Goal: Task Accomplishment & Management: Complete application form

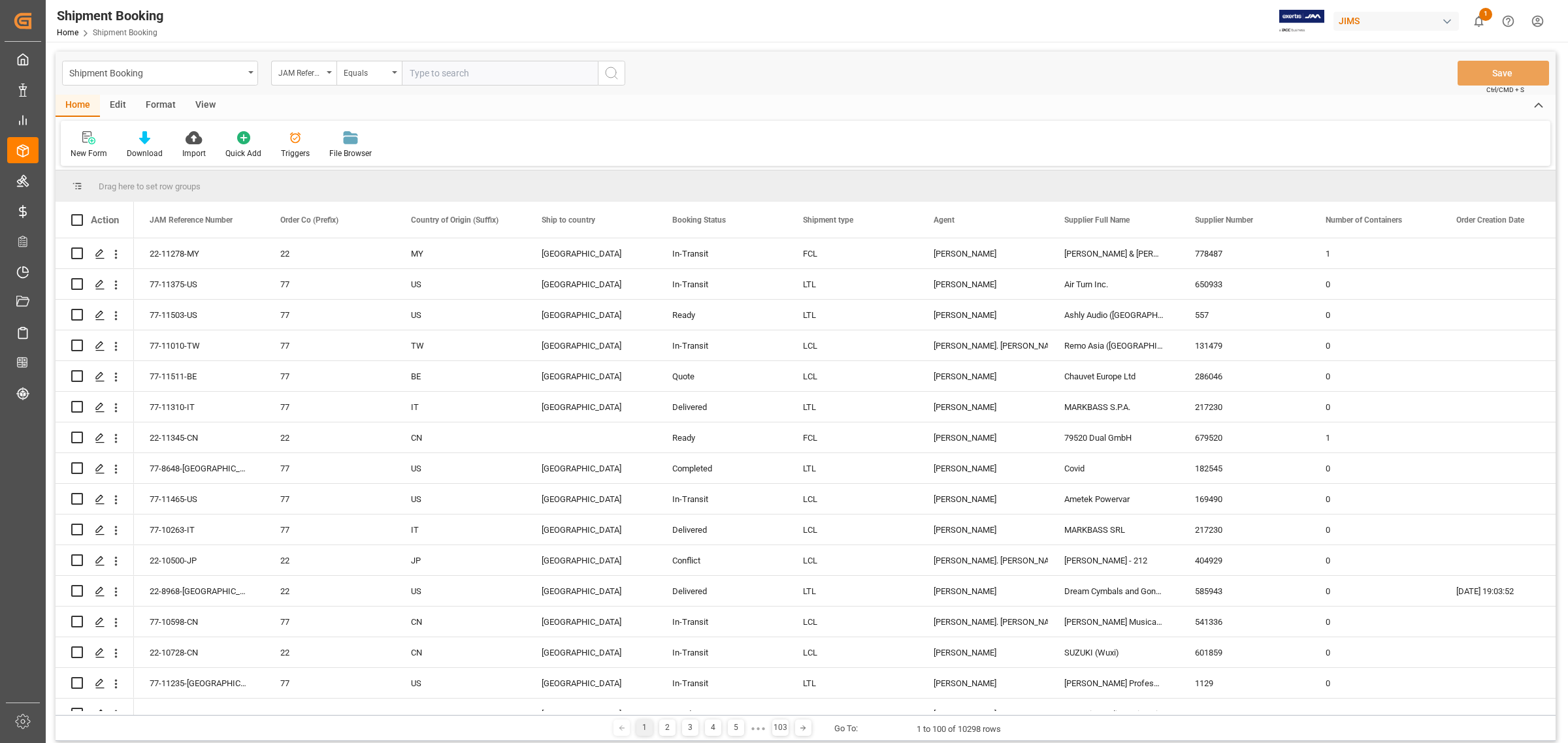
click at [439, 70] on input "text" at bounding box center [500, 73] width 196 height 25
type input "77-11287-cn"
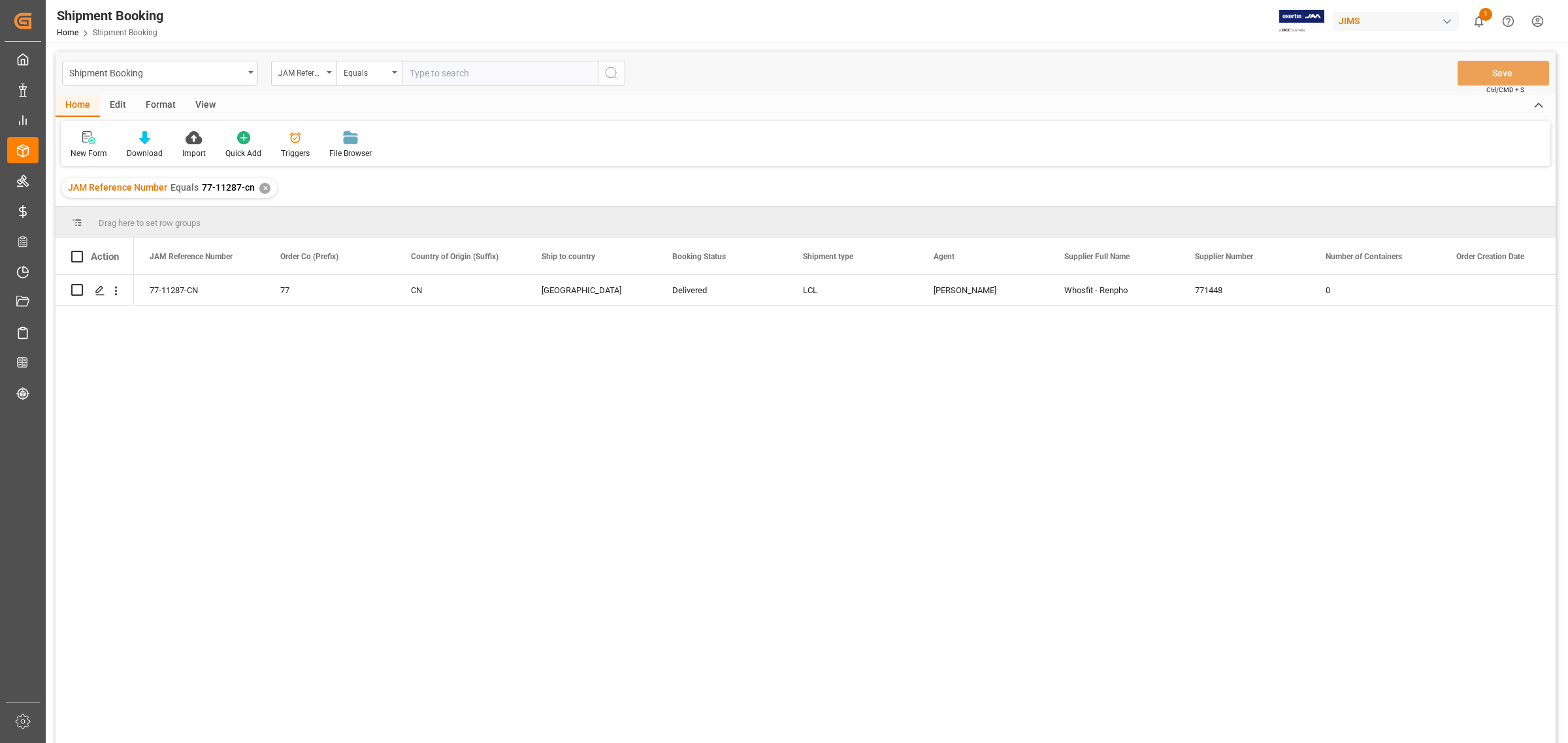
click at [263, 188] on div "✕" at bounding box center [264, 188] width 11 height 11
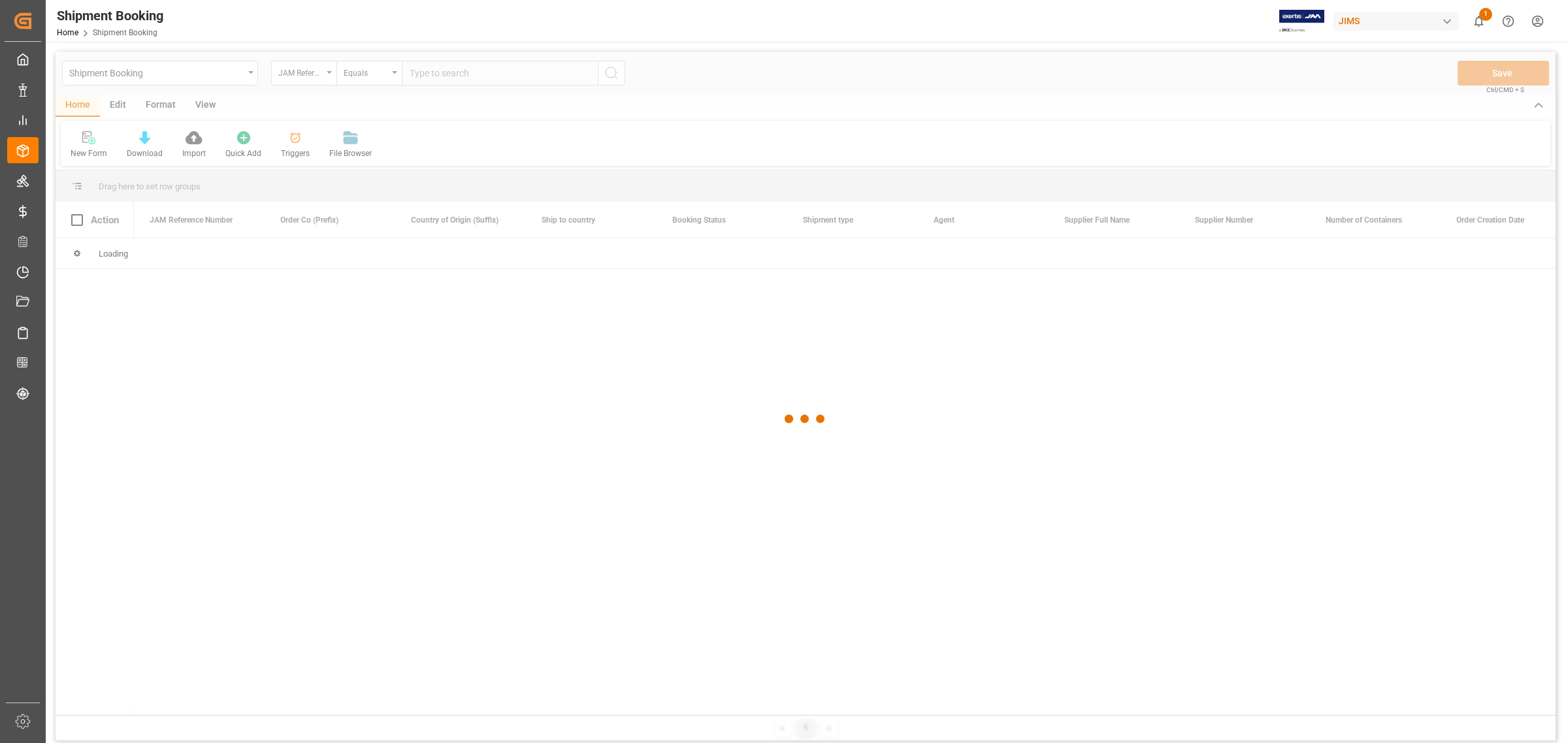
click at [430, 63] on div at bounding box center [805, 419] width 1500 height 736
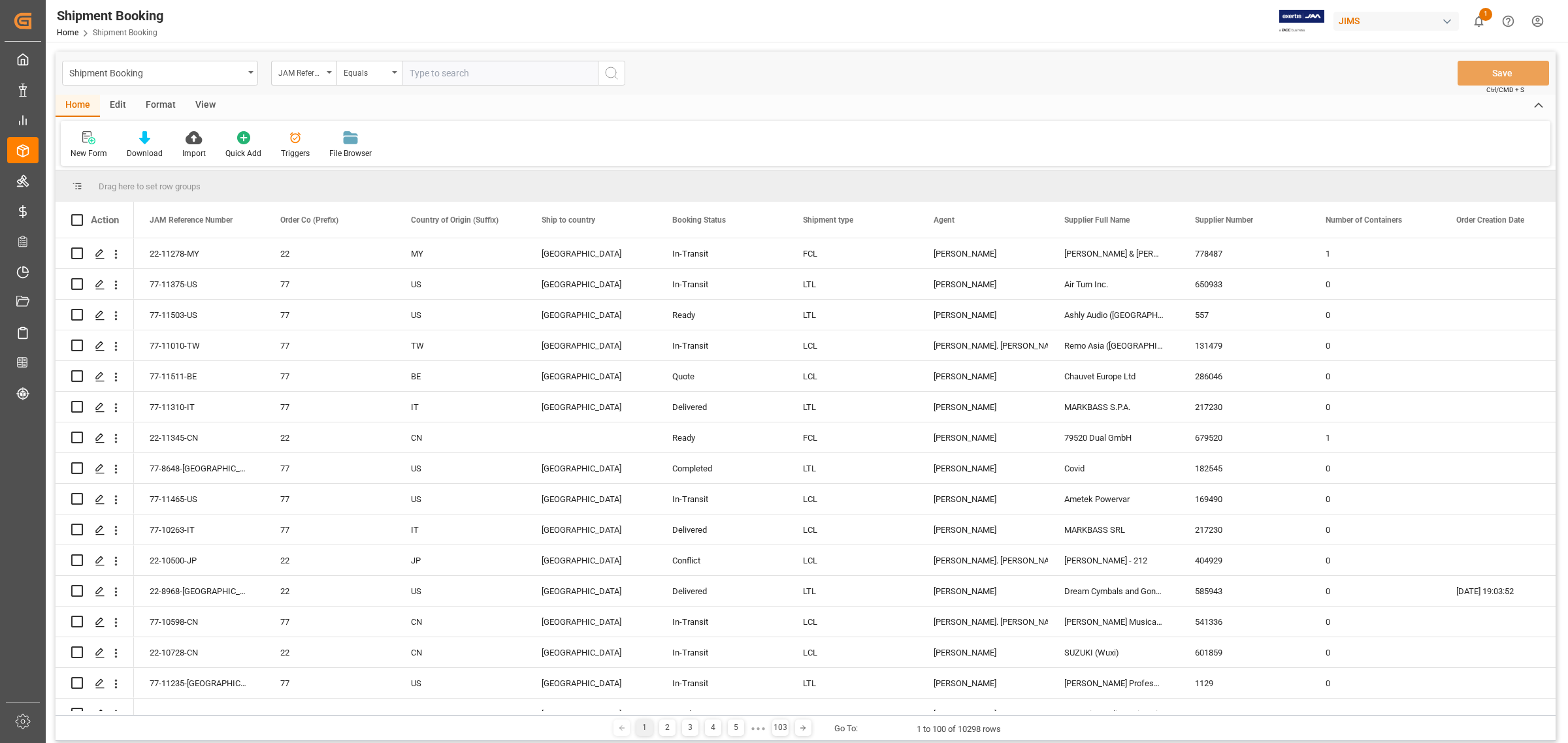
click at [429, 70] on input "text" at bounding box center [500, 73] width 196 height 25
paste input "77-10425-CN"
type input "77-10425-CN"
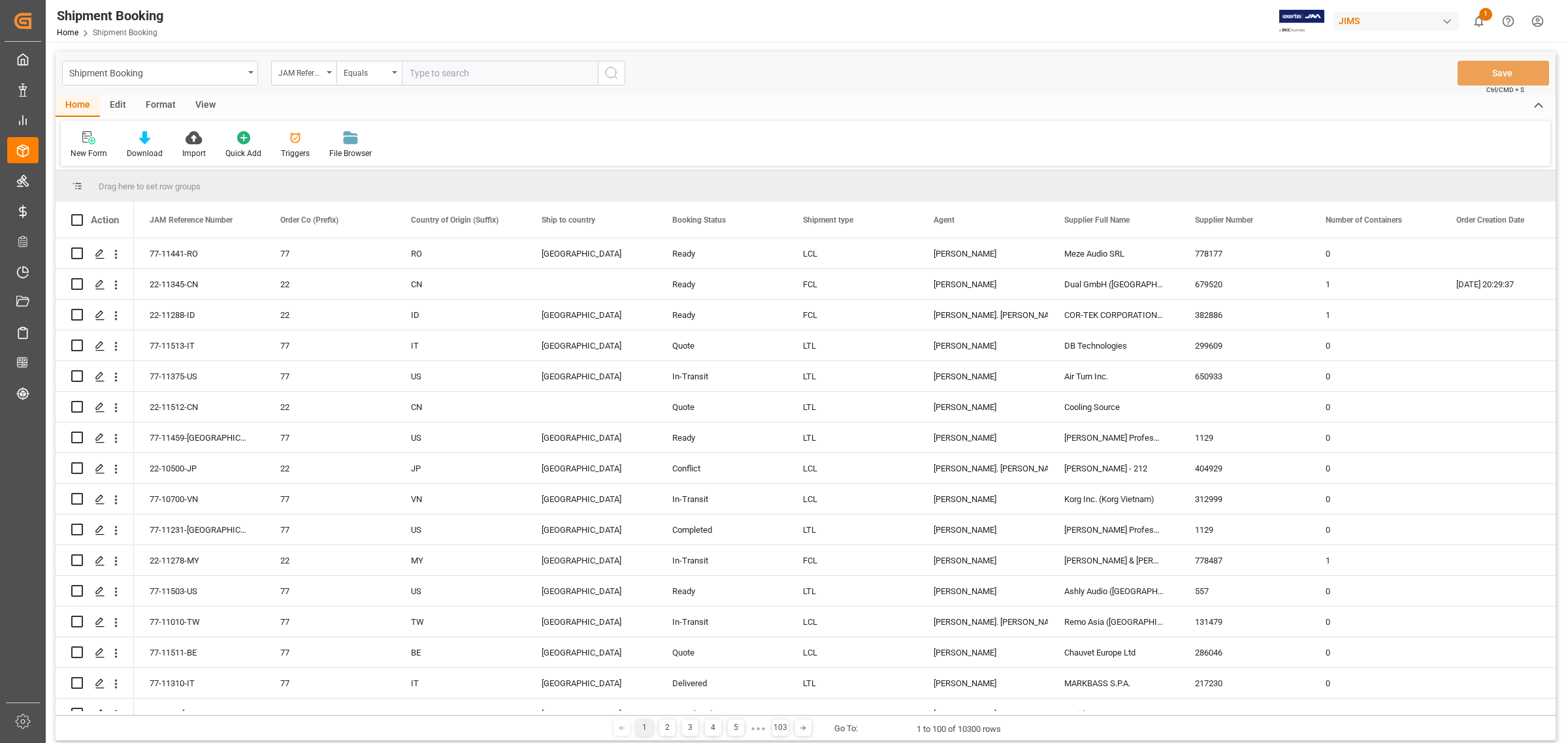
click at [425, 75] on input "text" at bounding box center [500, 73] width 196 height 25
click at [88, 145] on div "New Form" at bounding box center [88, 145] width 56 height 28
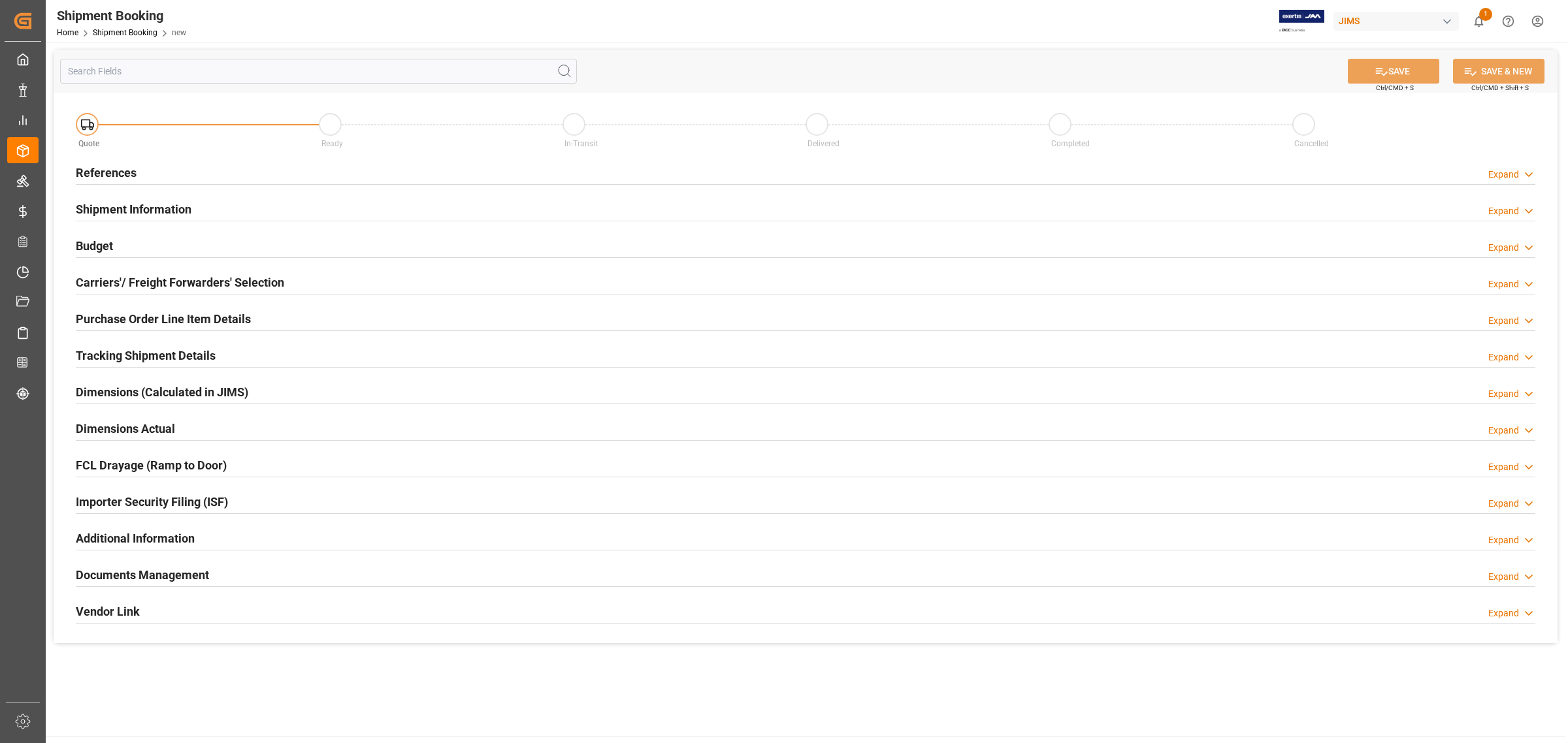
click at [111, 175] on h2 "References" at bounding box center [106, 173] width 61 height 18
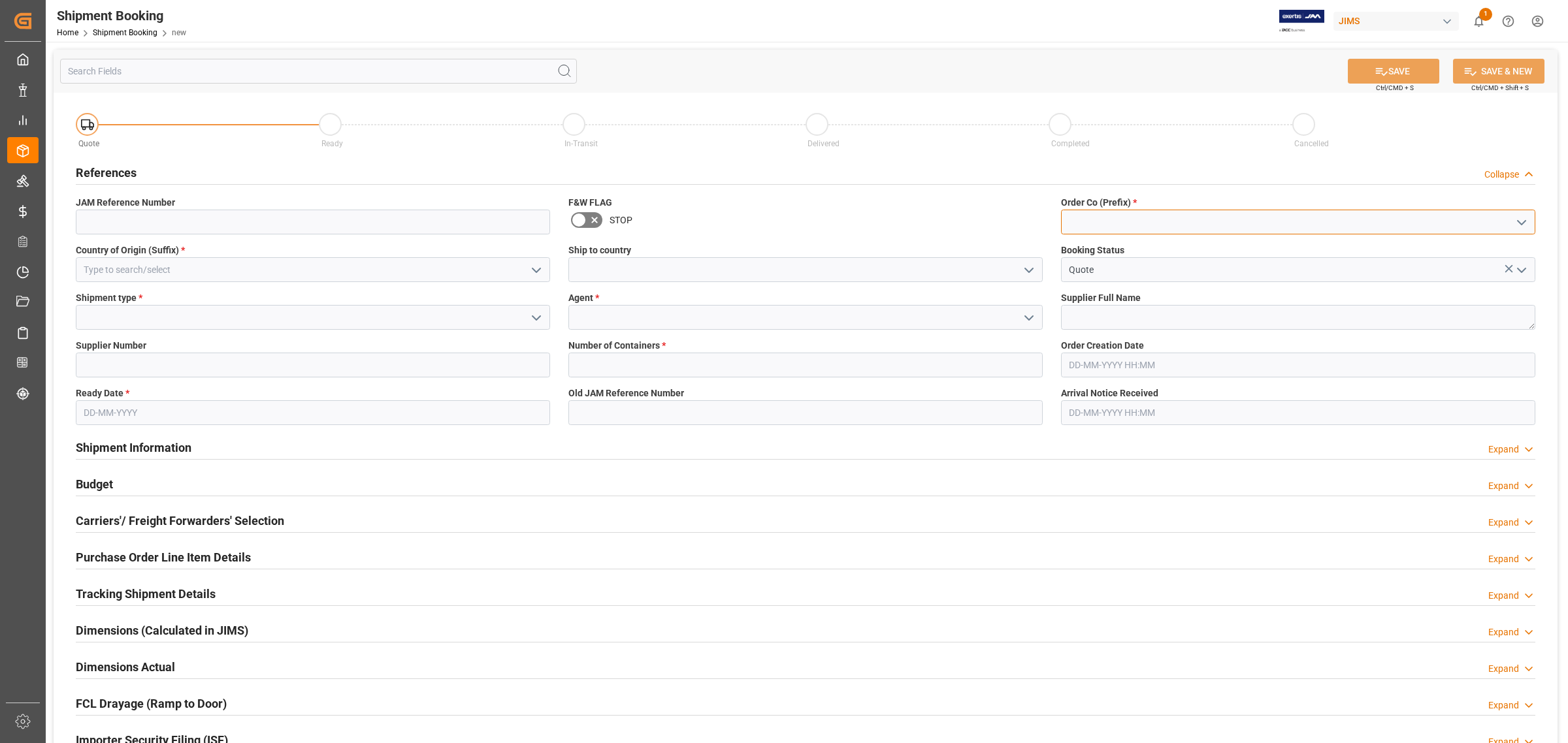
click at [1153, 222] on input at bounding box center [1298, 222] width 474 height 25
click at [1089, 253] on div "77" at bounding box center [1298, 251] width 473 height 29
type input "77"
click at [268, 269] on input at bounding box center [312, 270] width 474 height 25
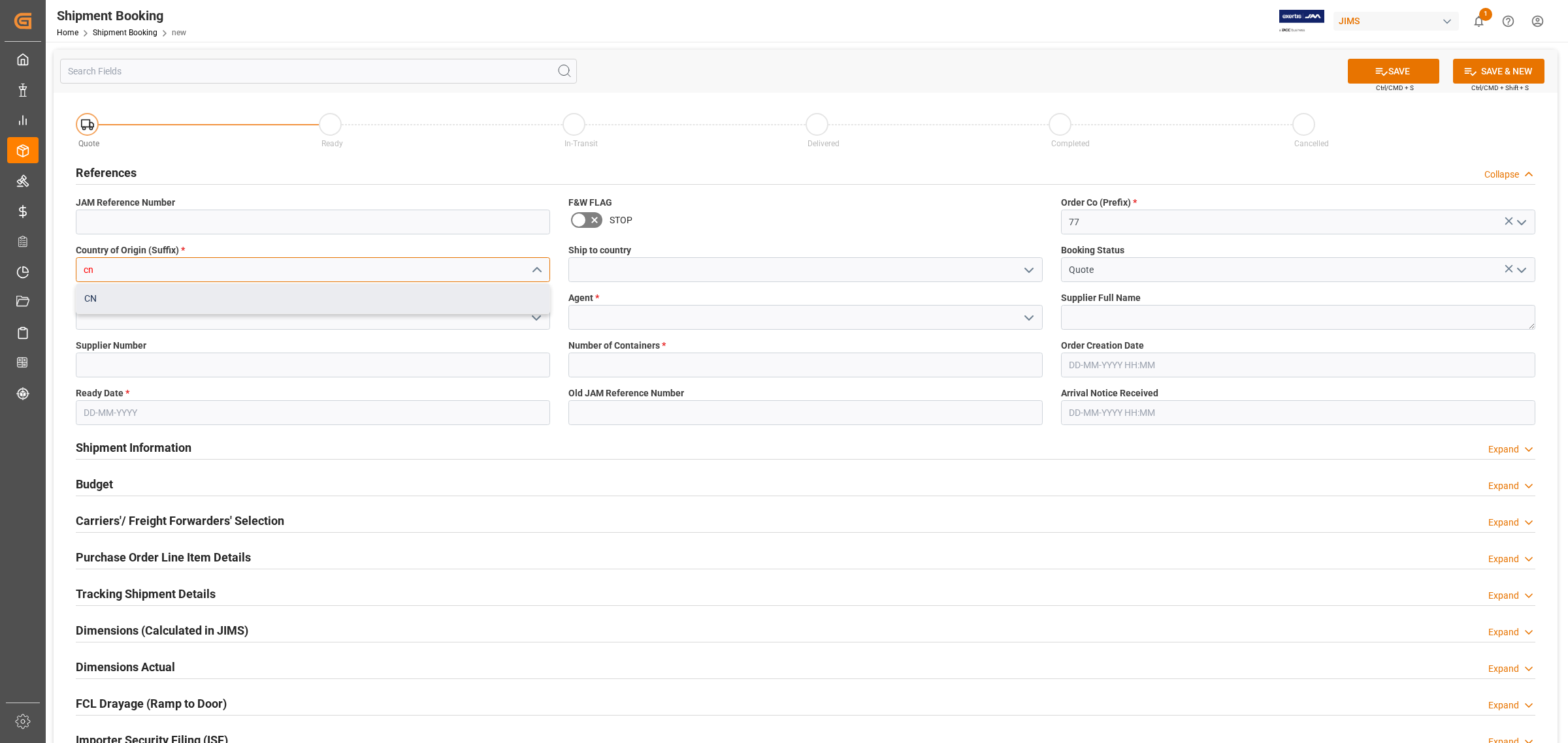
click at [276, 299] on div "CN" at bounding box center [312, 298] width 473 height 29
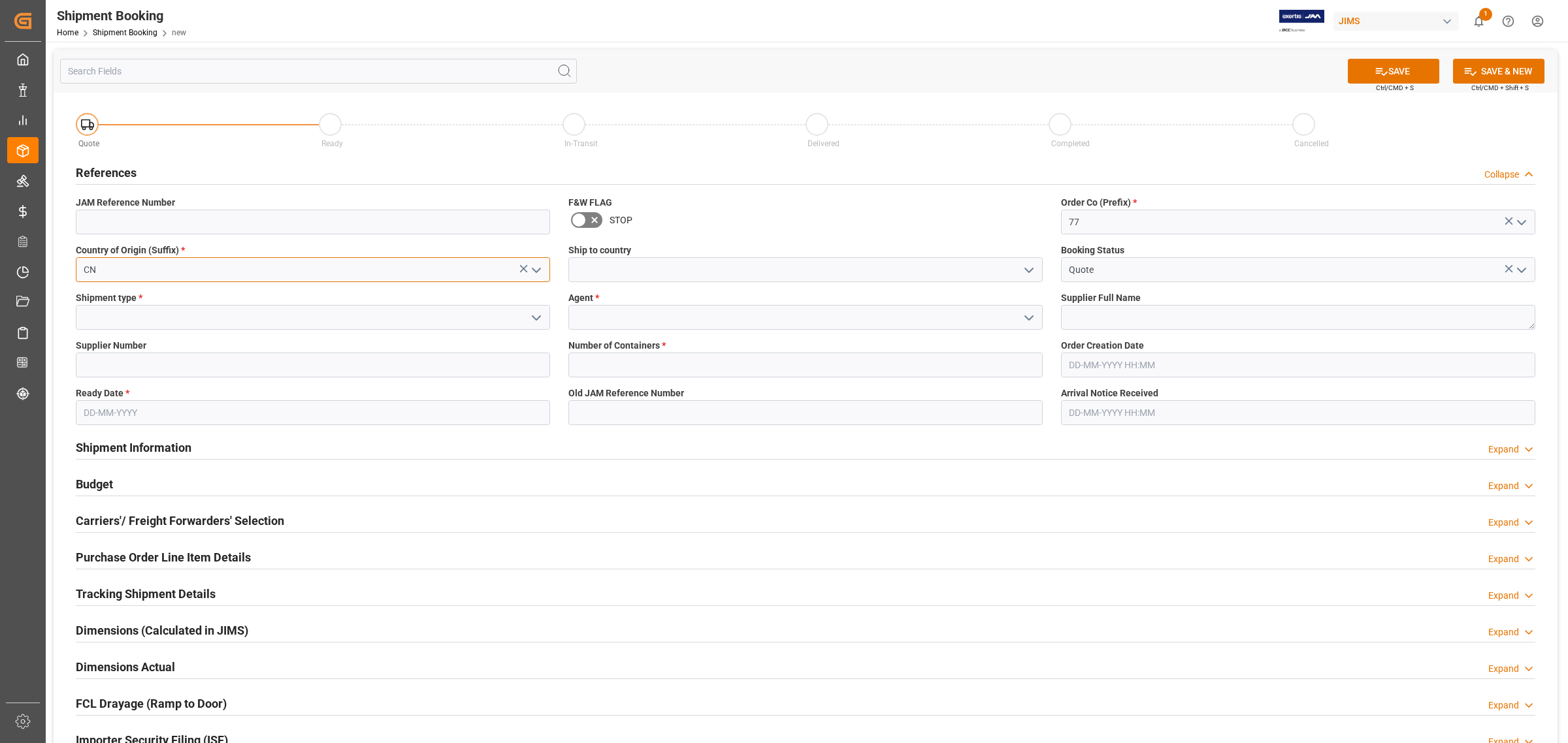
type input "CN"
click at [690, 272] on input at bounding box center [805, 270] width 474 height 25
type input "[GEOGRAPHIC_DATA]"
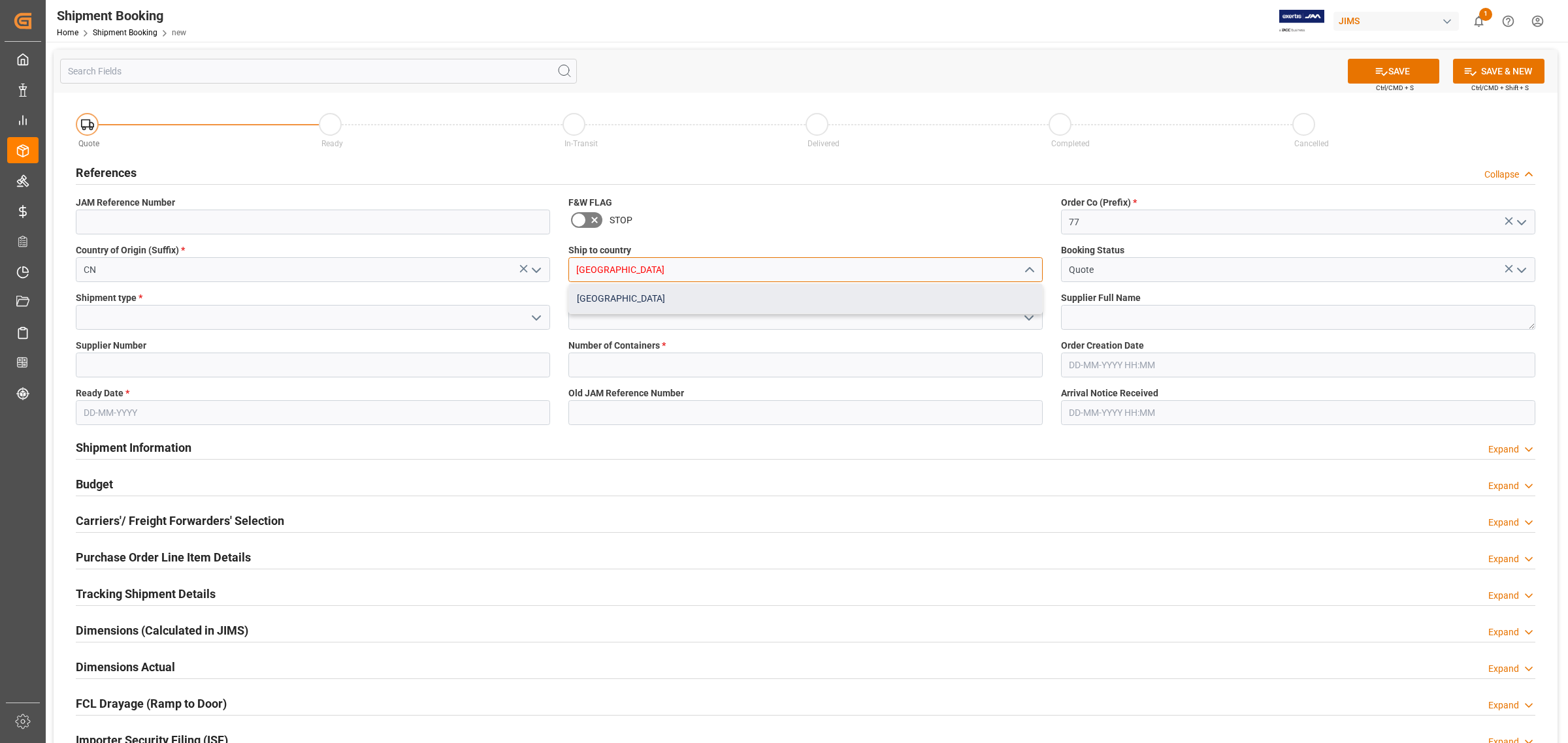
click at [599, 292] on div "[GEOGRAPHIC_DATA]" at bounding box center [805, 298] width 473 height 29
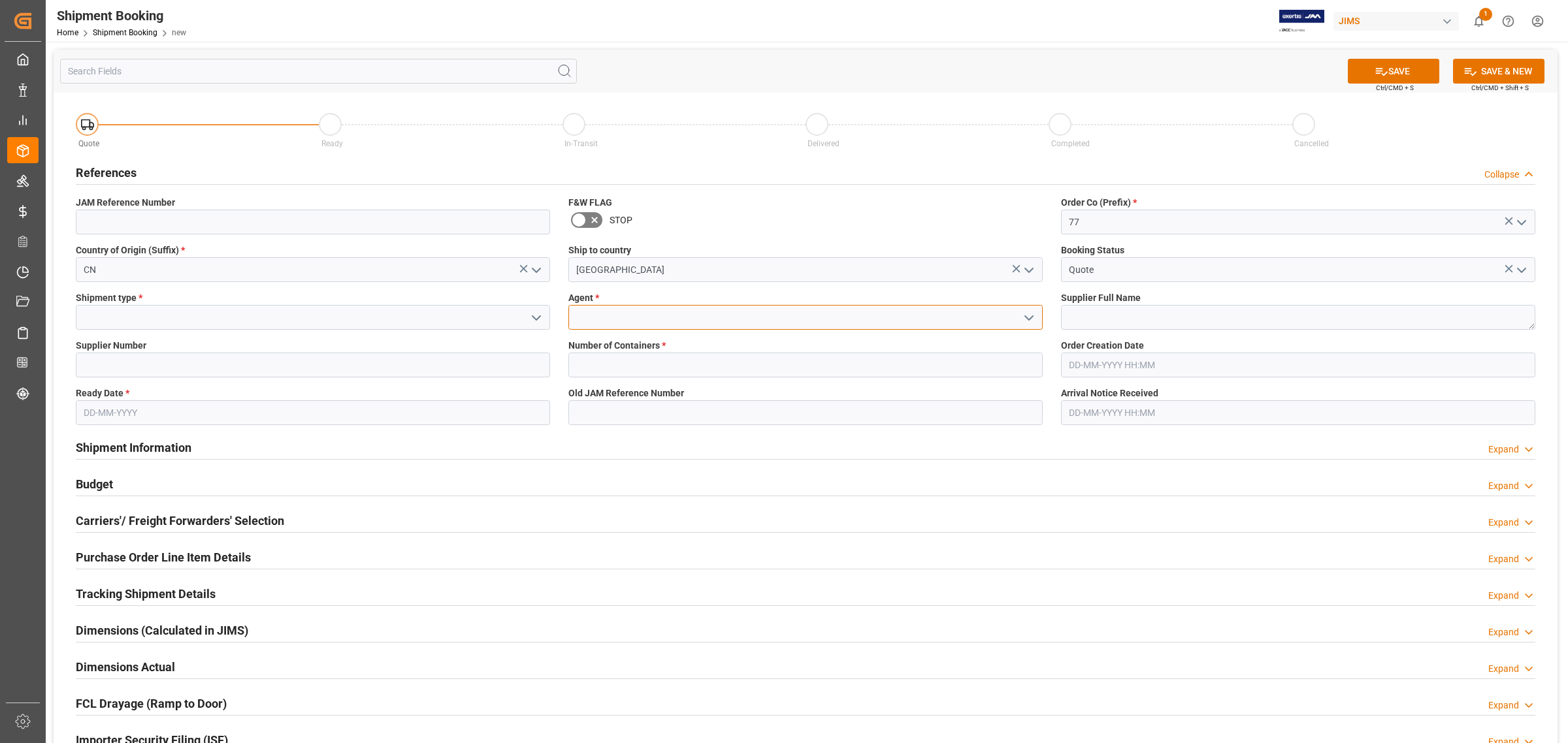
click at [658, 324] on input at bounding box center [805, 317] width 474 height 25
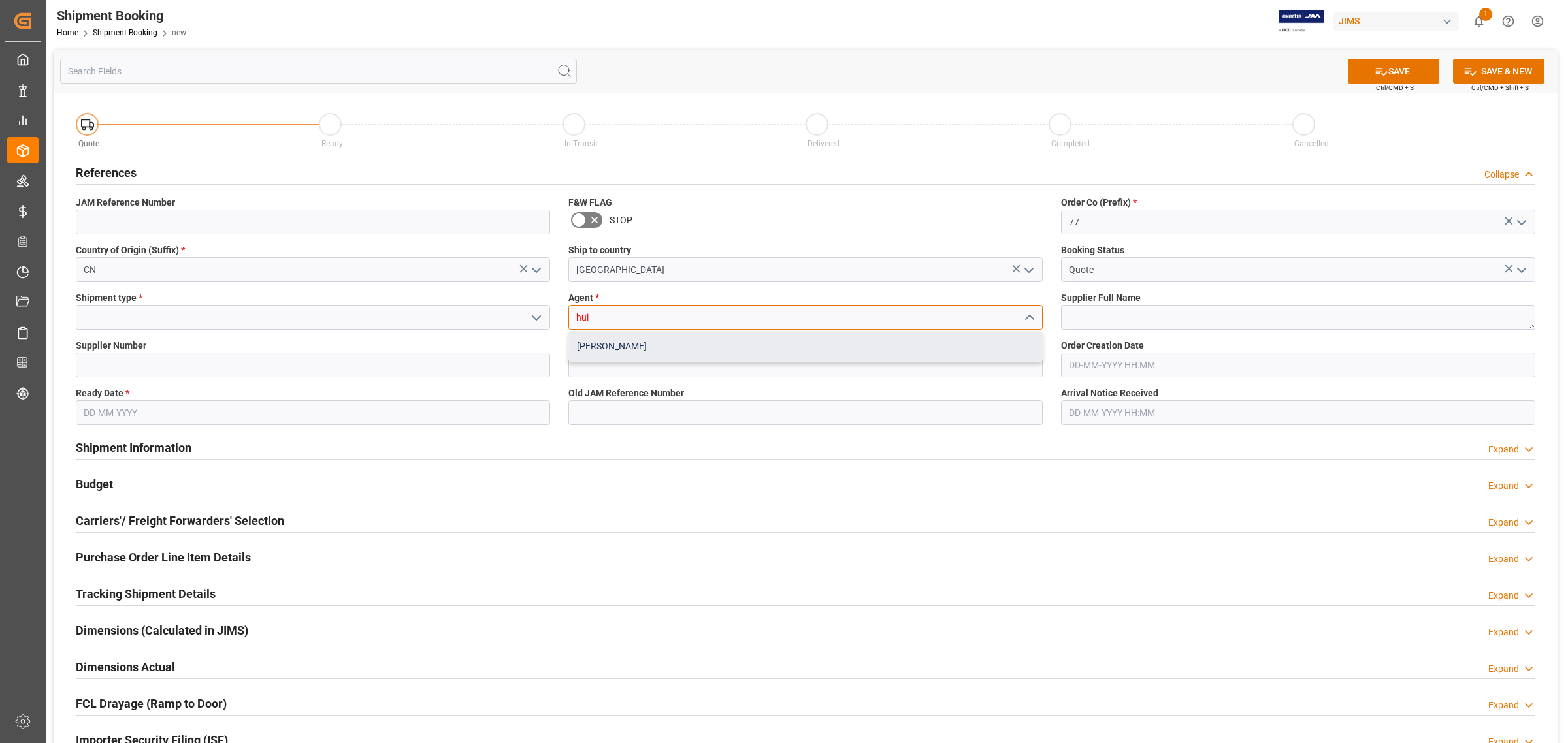
click at [639, 339] on div "[PERSON_NAME]" at bounding box center [805, 346] width 473 height 29
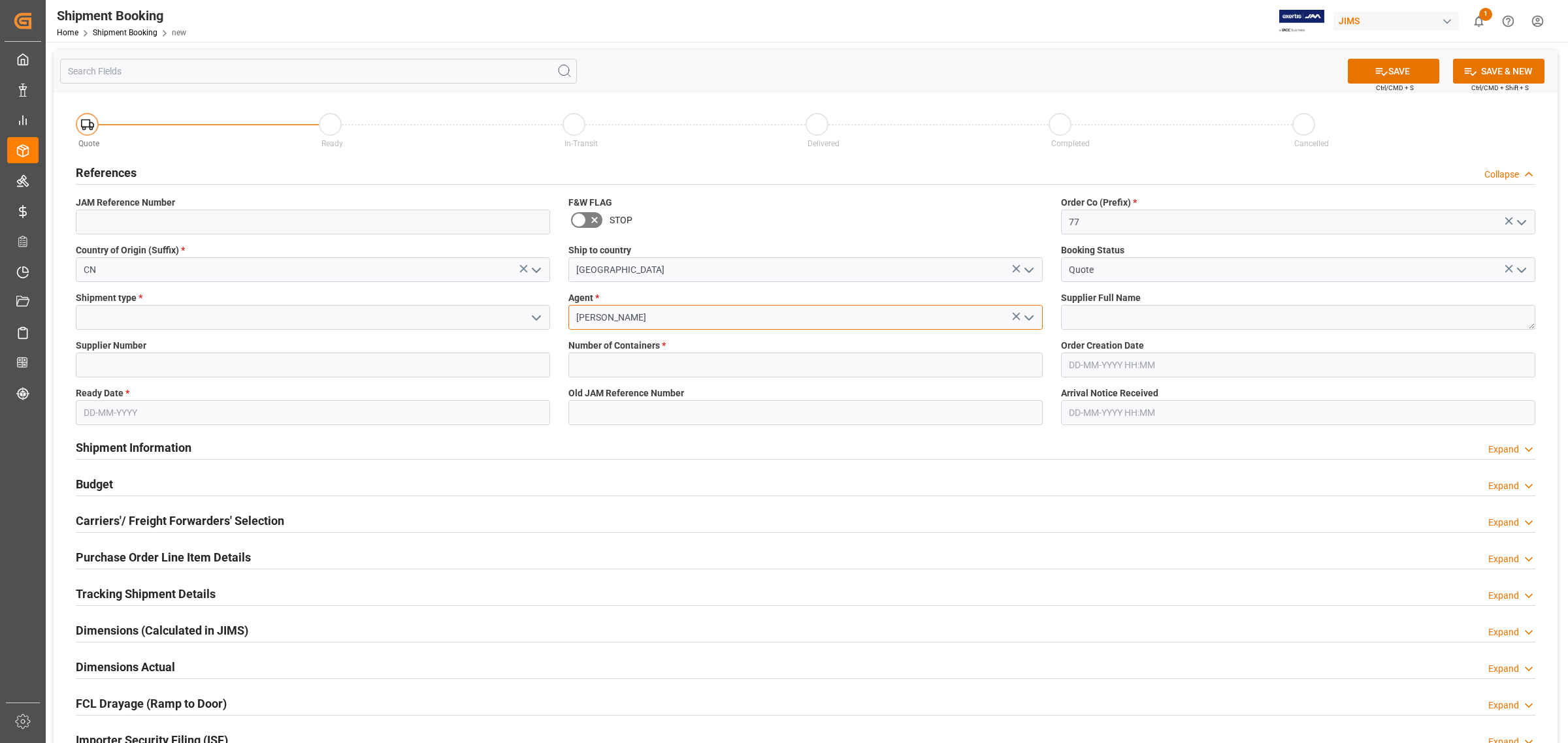
type input "[PERSON_NAME]"
click at [268, 320] on input at bounding box center [312, 317] width 474 height 25
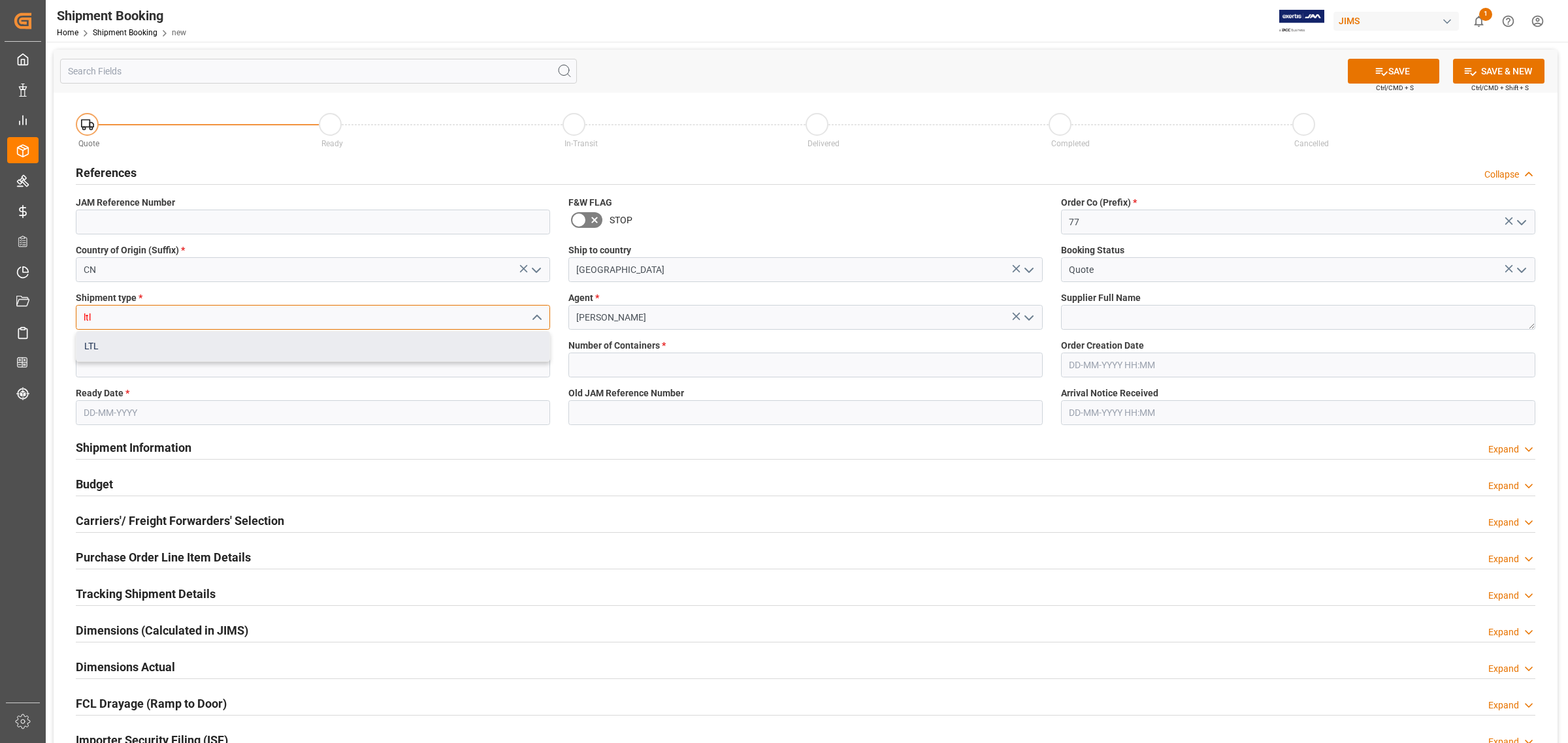
click at [240, 340] on div "LTL" at bounding box center [312, 346] width 473 height 29
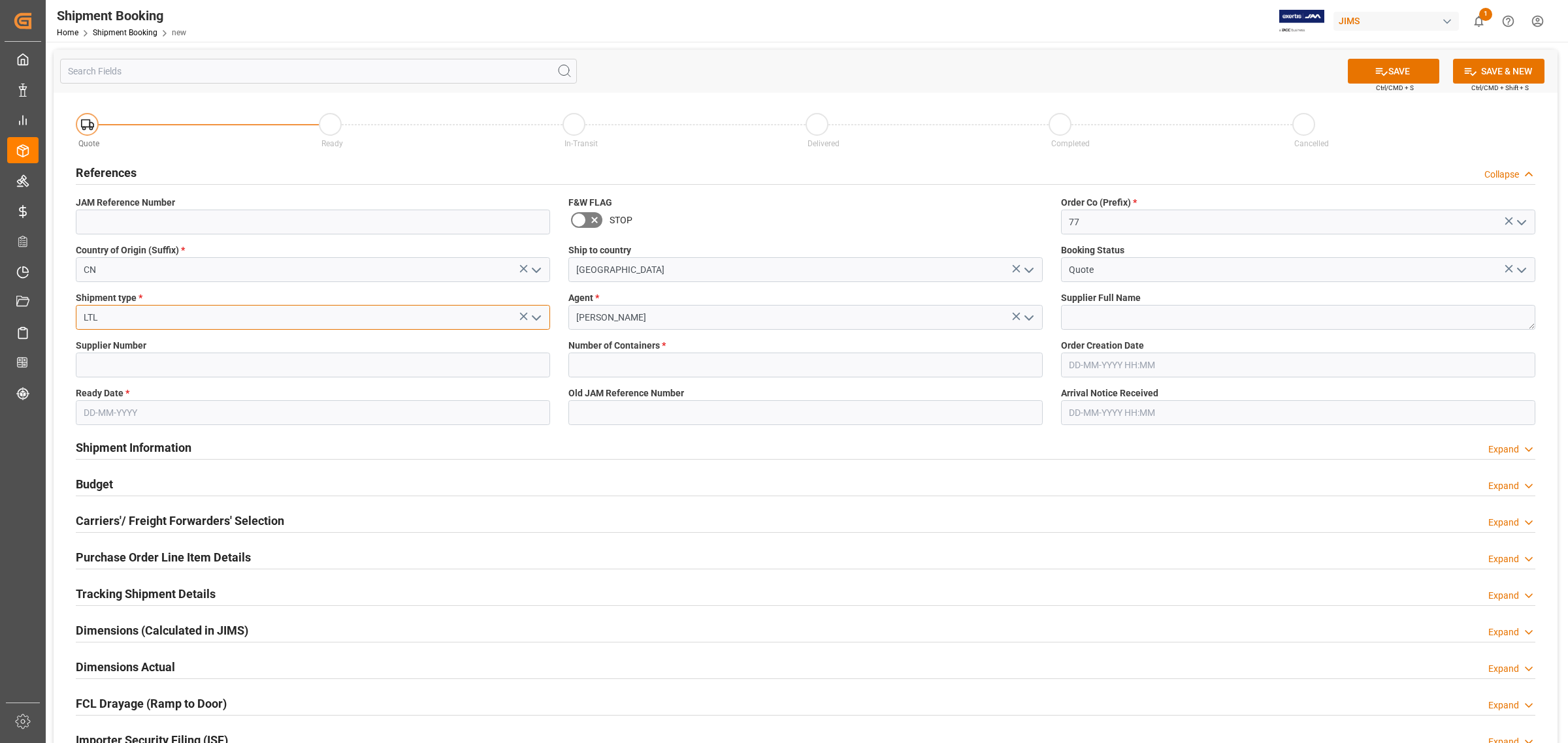
type input "LTL"
click at [234, 373] on input at bounding box center [312, 365] width 474 height 25
type input "769575"
click at [1089, 309] on textarea at bounding box center [1298, 317] width 474 height 25
paste textarea "Matter Brands, LLC"
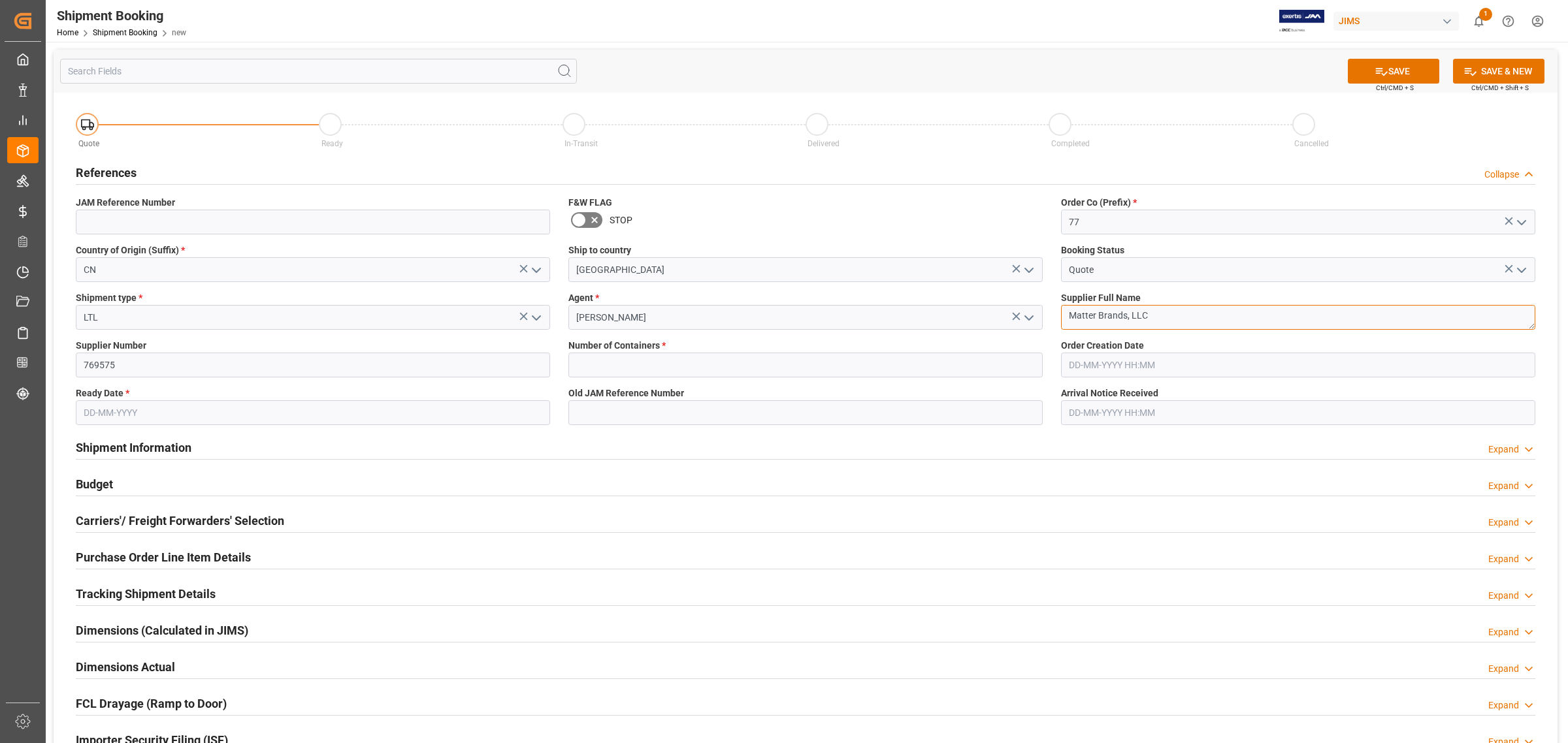
type textarea "Matter Brands, LLC"
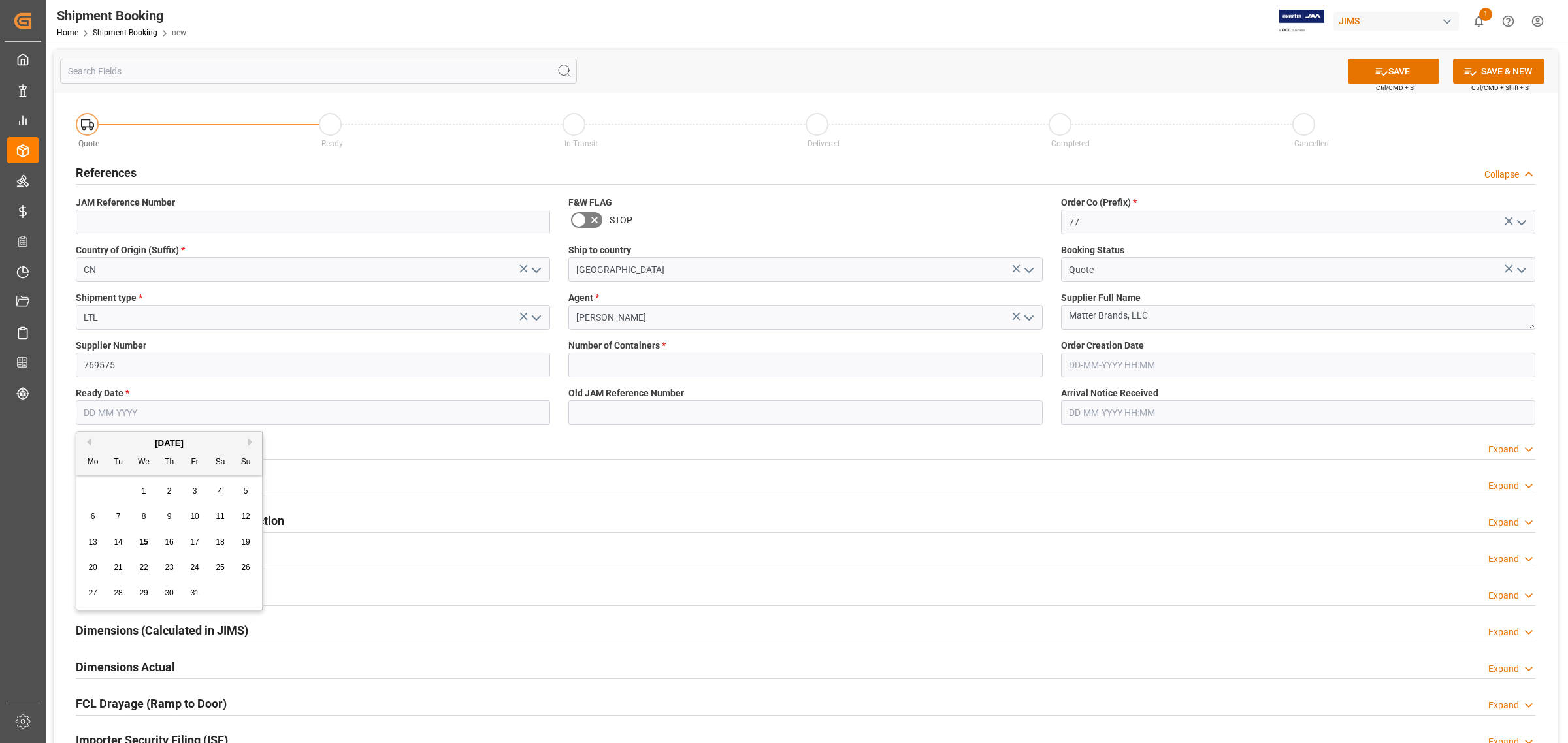
click at [273, 413] on input "text" at bounding box center [312, 413] width 474 height 25
type input "[DATE]"
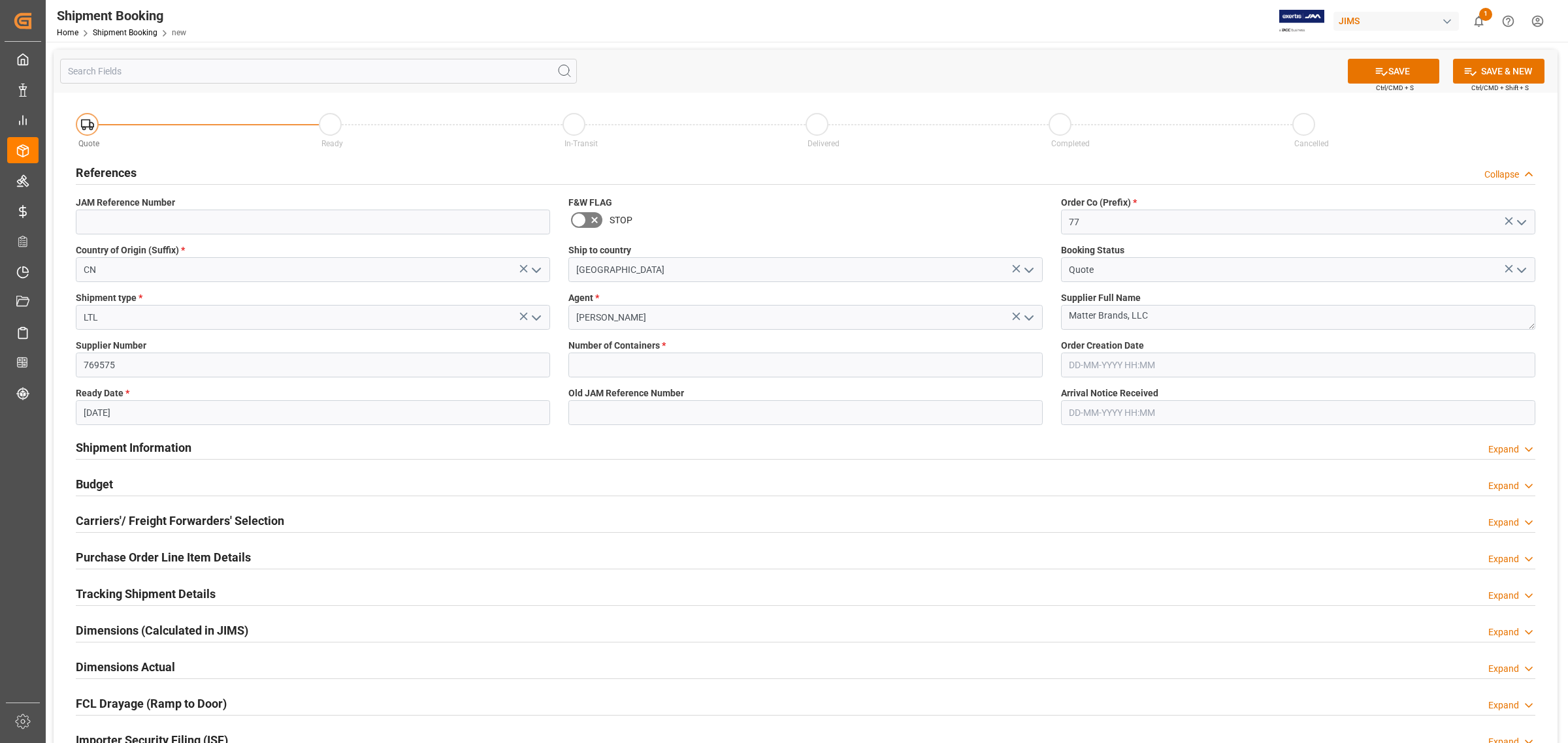
click at [1380, 57] on div "SAVE Ctrl/CMD + S SAVE & NEW Ctrl/CMD + Shift + S" at bounding box center [805, 71] width 1504 height 43
click at [1379, 64] on icon at bounding box center [1381, 71] width 13 height 13
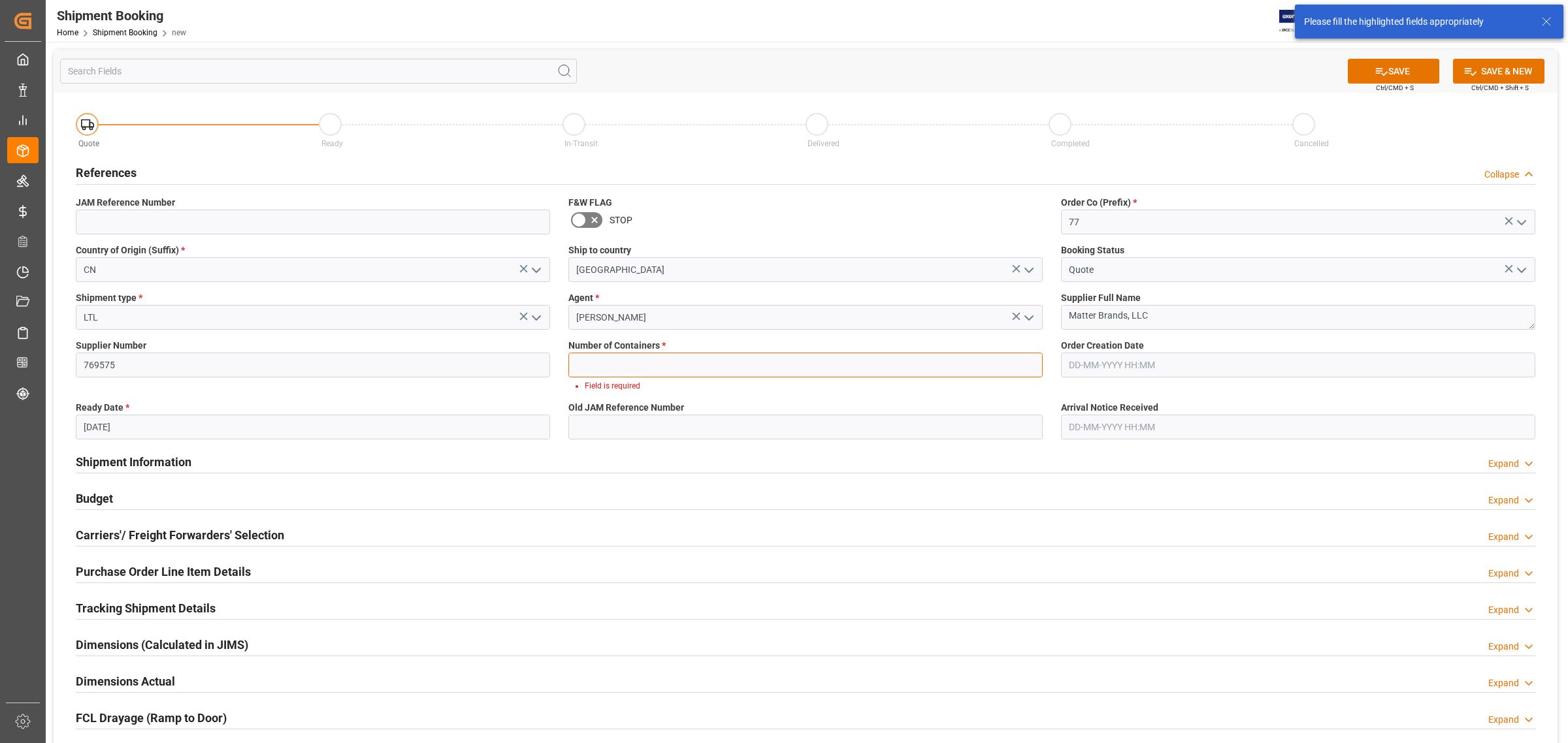
click at [681, 357] on input "text" at bounding box center [805, 365] width 474 height 25
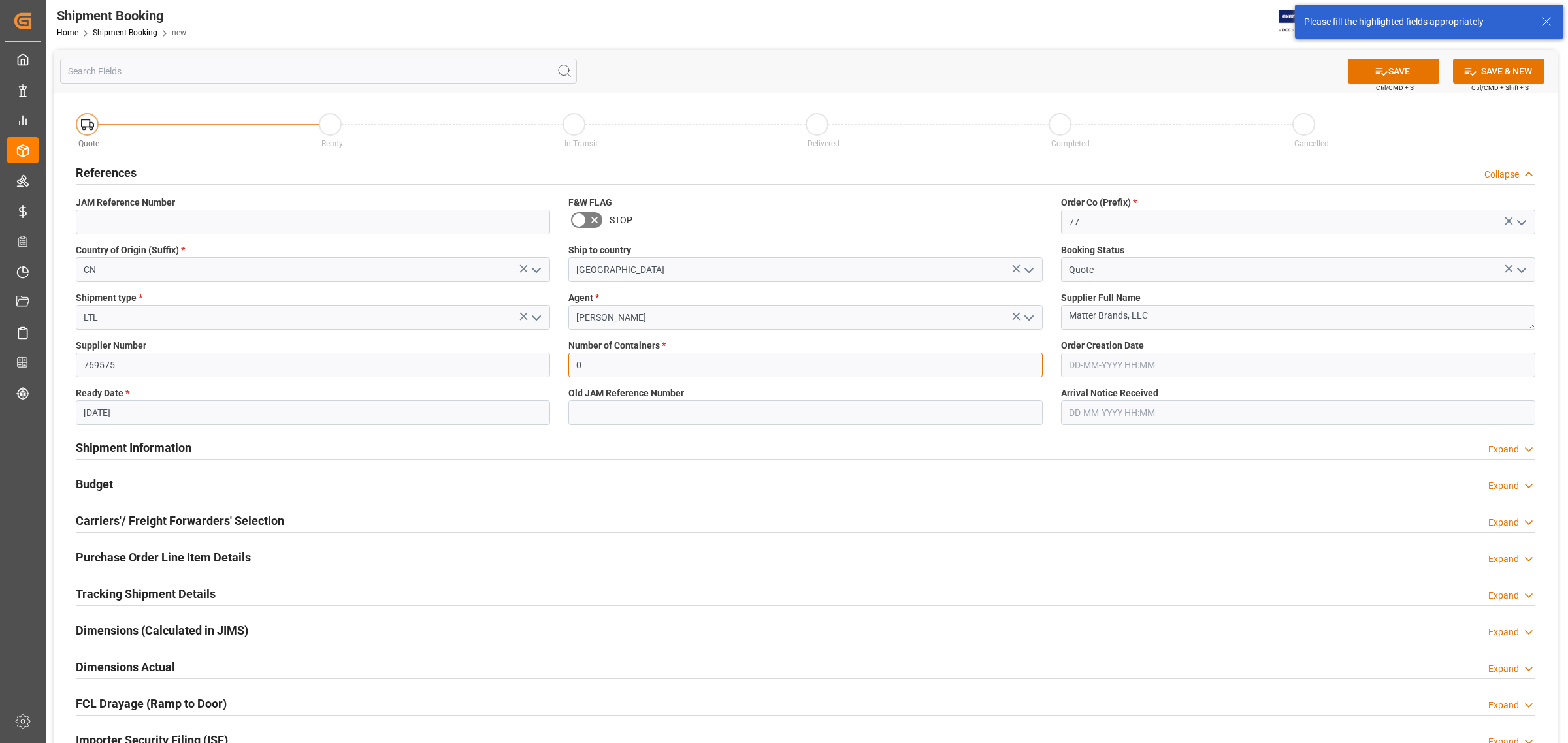
type input "0"
click at [1405, 64] on button "SAVE" at bounding box center [1393, 70] width 91 height 25
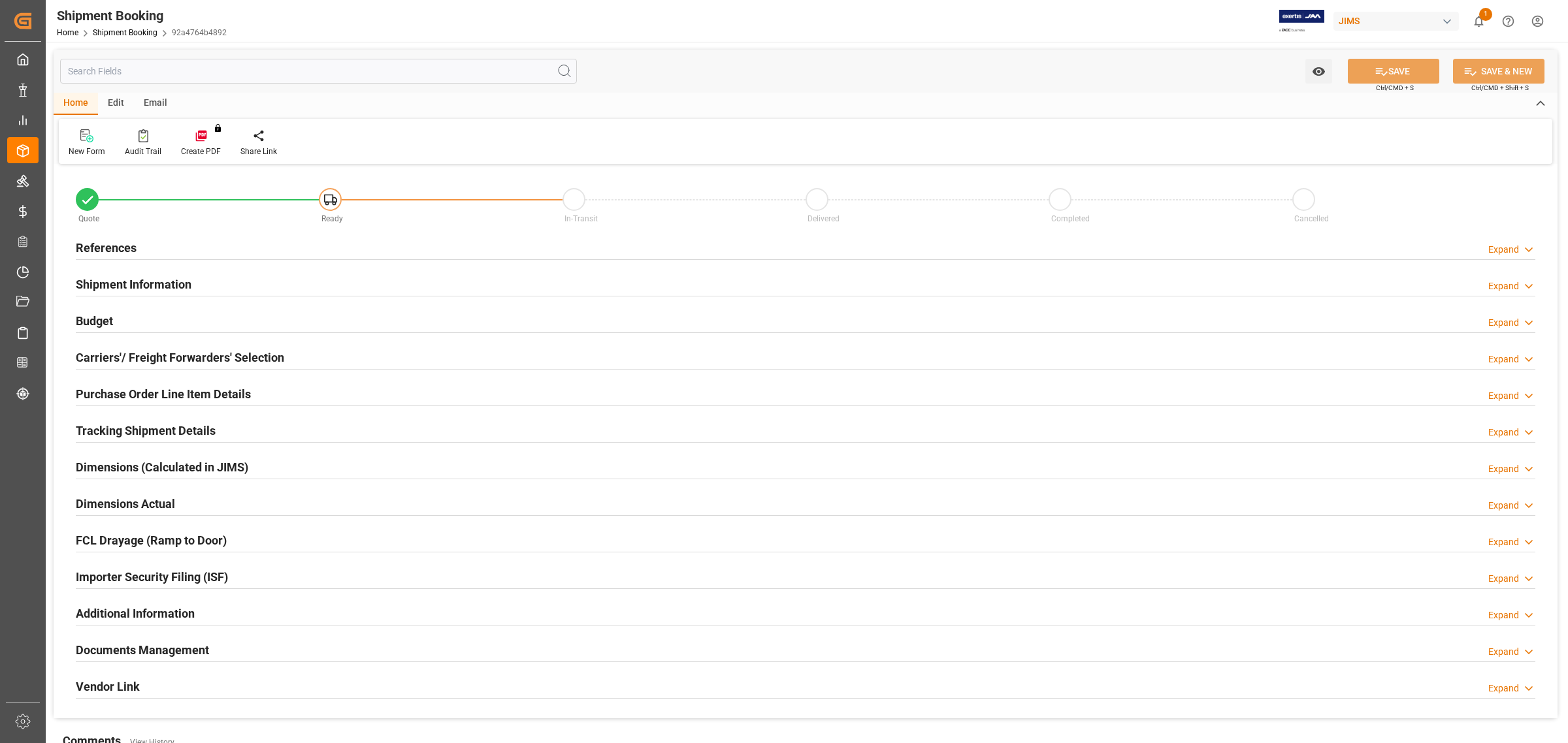
type input "0"
type input "[DATE]"
click at [115, 247] on h2 "References" at bounding box center [106, 248] width 61 height 18
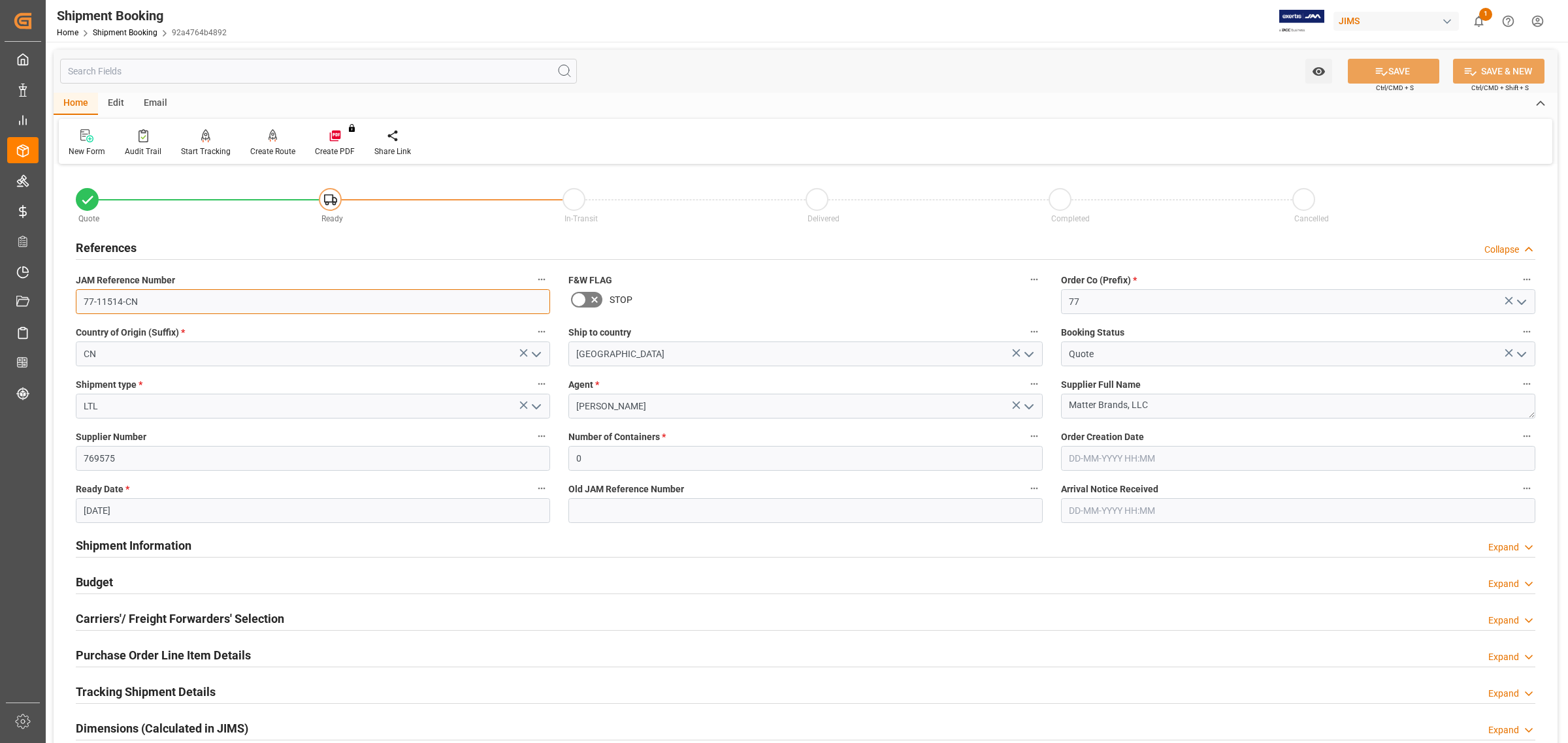
drag, startPoint x: 157, startPoint y: 301, endPoint x: -47, endPoint y: 295, distance: 204.1
click at [0, 295] on html "Created by potrace 1.15, written by Peter Selinger 2001-2017 Created by potrace…" at bounding box center [784, 372] width 1568 height 743
